Goal: Information Seeking & Learning: Learn about a topic

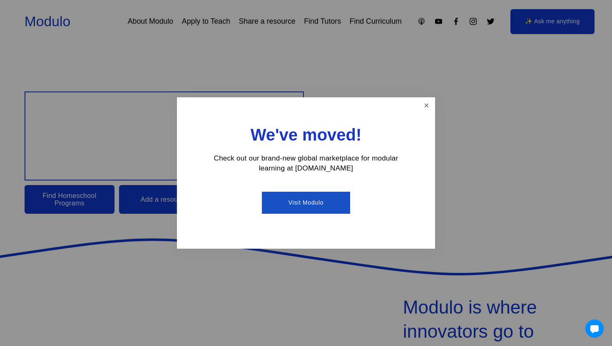
scroll to position [38, 0]
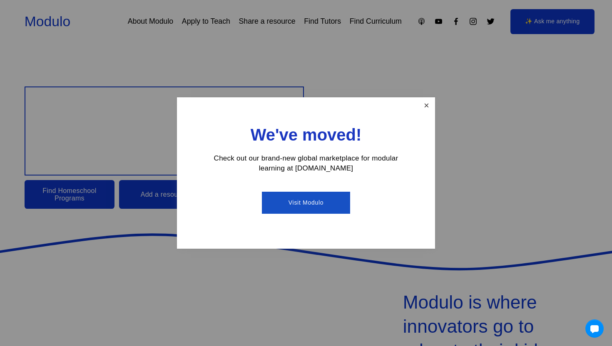
click at [419, 106] on link "Close" at bounding box center [426, 106] width 15 height 15
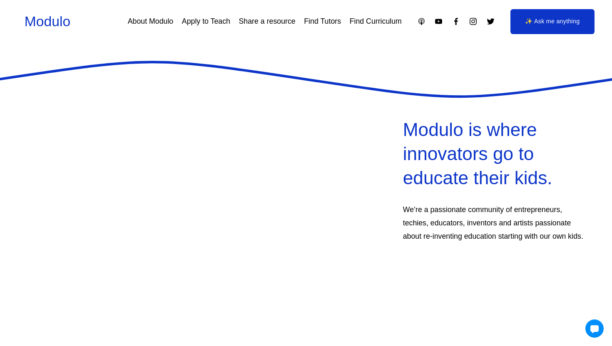
scroll to position [216, 0]
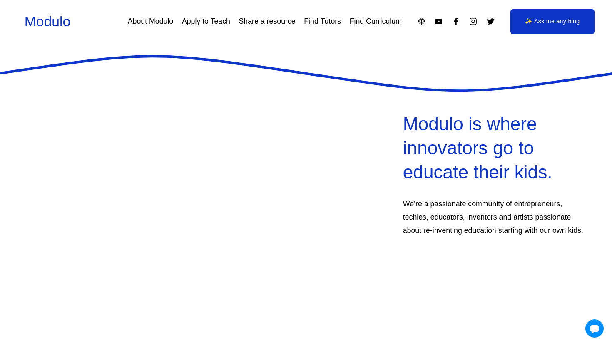
drag, startPoint x: 399, startPoint y: 201, endPoint x: 414, endPoint y: 216, distance: 20.9
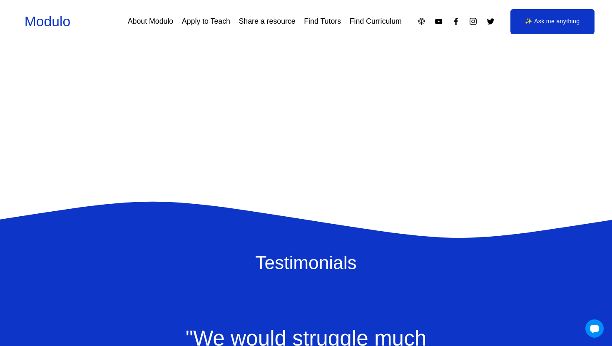
scroll to position [631, 0]
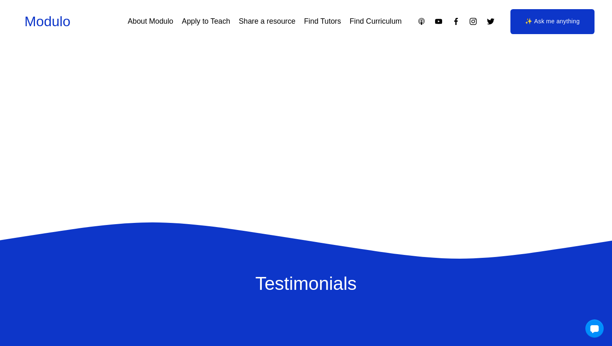
click at [154, 19] on link "About Modulo" at bounding box center [151, 21] width 46 height 15
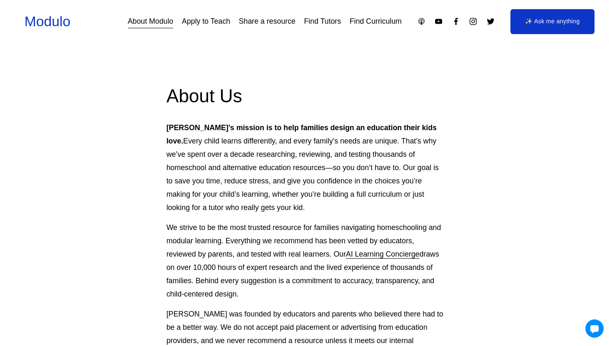
drag, startPoint x: 160, startPoint y: 123, endPoint x: 329, endPoint y: 206, distance: 187.7
copy p "[PERSON_NAME]’s mission is to help families design an education their kids love…"
click at [253, 154] on p "[PERSON_NAME]’s mission is to help families design an education their kids love…" at bounding box center [305, 167] width 279 height 93
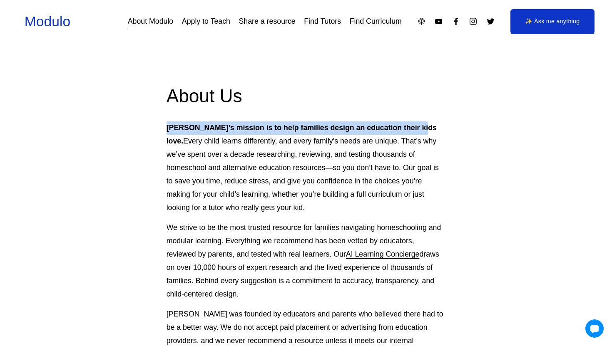
drag, startPoint x: 153, startPoint y: 126, endPoint x: 417, endPoint y: 129, distance: 264.2
copy strong "[PERSON_NAME]’s mission is to help families design an education their kids love"
